Goal: Browse casually: Explore the website without a specific task or goal

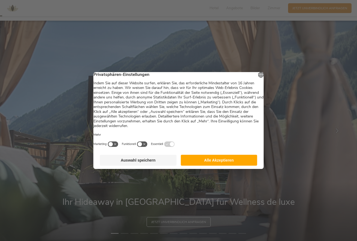
scroll to position [42, 0]
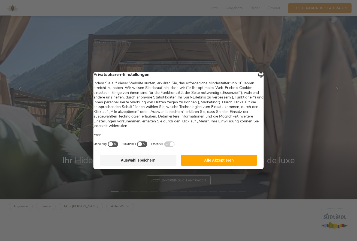
click at [197, 166] on button "Alle Akzeptieren" at bounding box center [219, 160] width 77 height 11
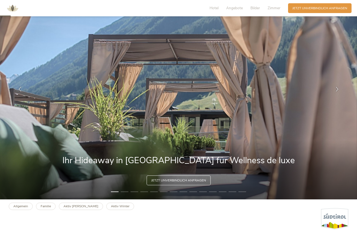
scroll to position [0, 0]
click at [337, 92] on icon at bounding box center [337, 89] width 5 height 5
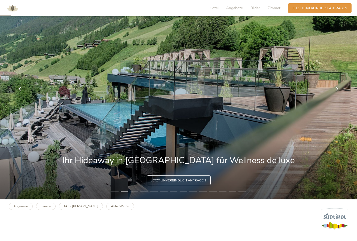
click at [332, 96] on div at bounding box center [337, 90] width 14 height 14
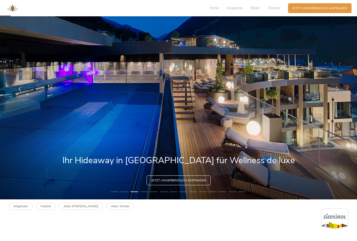
click at [335, 94] on div at bounding box center [337, 90] width 14 height 14
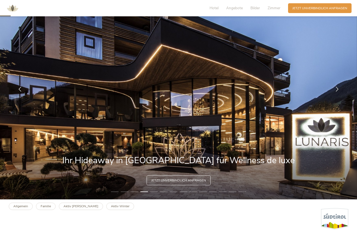
click at [335, 92] on icon at bounding box center [337, 89] width 5 height 5
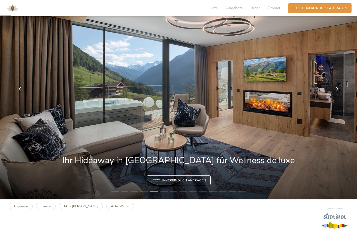
click at [335, 92] on icon at bounding box center [337, 89] width 5 height 5
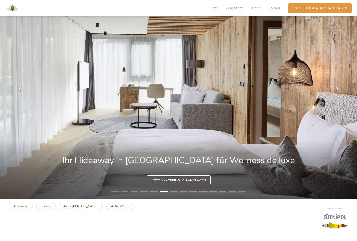
click at [335, 92] on icon at bounding box center [337, 89] width 5 height 5
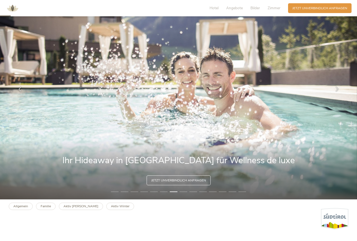
click at [335, 92] on icon at bounding box center [337, 89] width 5 height 5
click at [335, 93] on div at bounding box center [337, 90] width 14 height 14
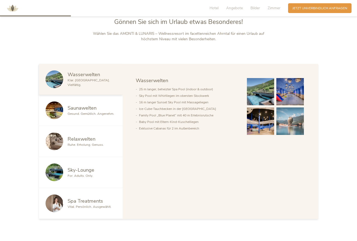
scroll to position [277, 0]
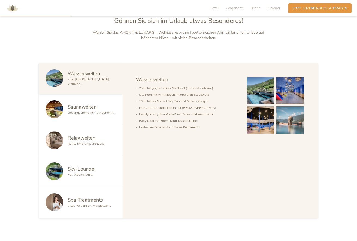
click at [74, 110] on span "Saunawelten" at bounding box center [82, 107] width 29 height 7
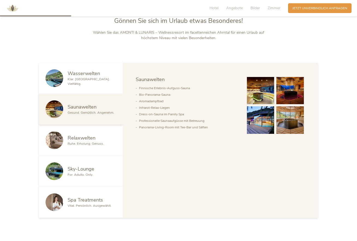
click at [273, 105] on img at bounding box center [261, 91] width 28 height 28
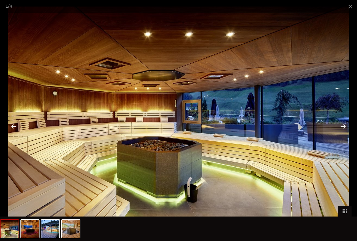
click at [344, 133] on div at bounding box center [343, 126] width 17 height 17
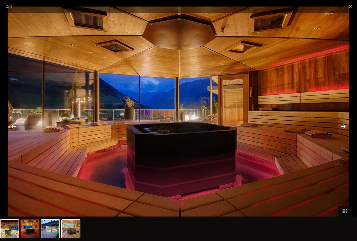
click at [343, 132] on div at bounding box center [343, 126] width 17 height 17
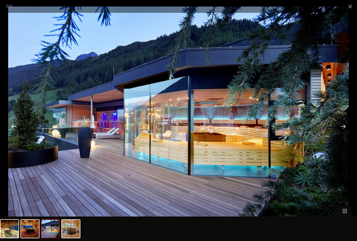
click at [342, 135] on div at bounding box center [343, 126] width 17 height 17
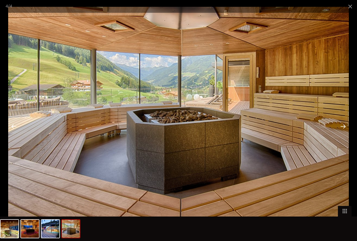
click at [342, 135] on div at bounding box center [343, 126] width 17 height 17
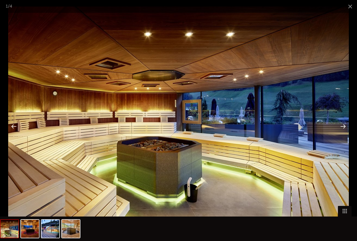
scroll to position [65, 0]
